Goal: Transaction & Acquisition: Purchase product/service

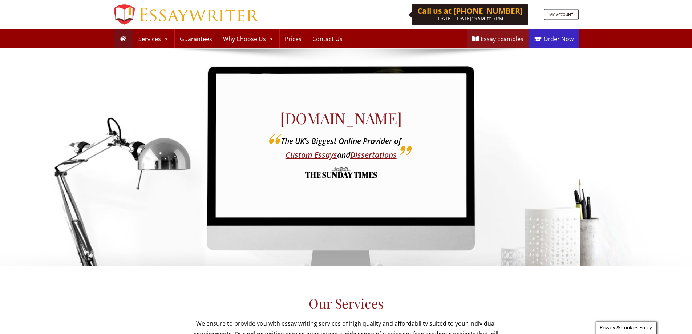
click at [570, 39] on link "Order Now" at bounding box center [553, 38] width 49 height 19
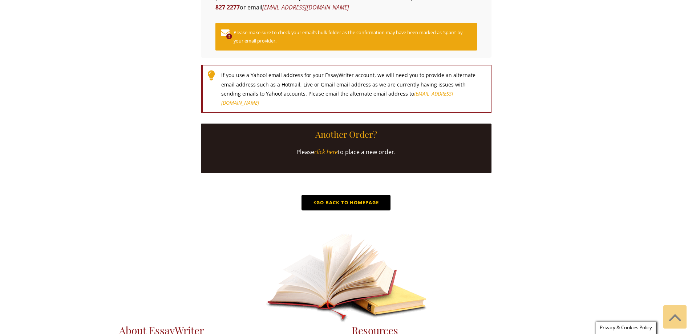
click at [360, 210] on link "Go Back to Homepage" at bounding box center [345, 203] width 89 height 16
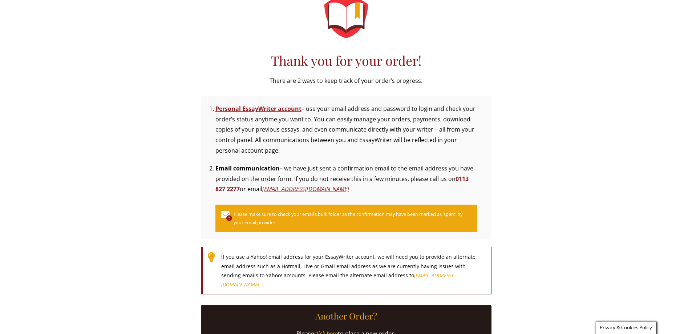
scroll to position [36, 0]
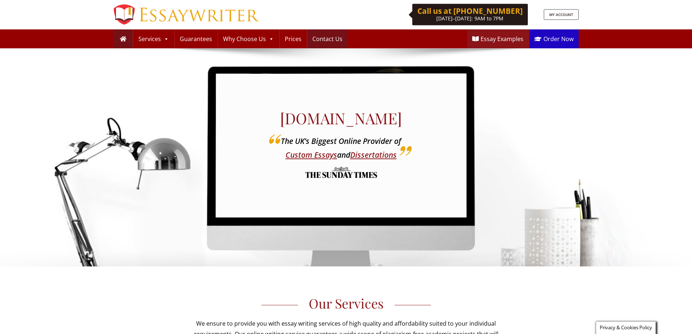
click at [329, 40] on link "Contact Us" at bounding box center [327, 38] width 40 height 19
